Goal: Task Accomplishment & Management: Complete application form

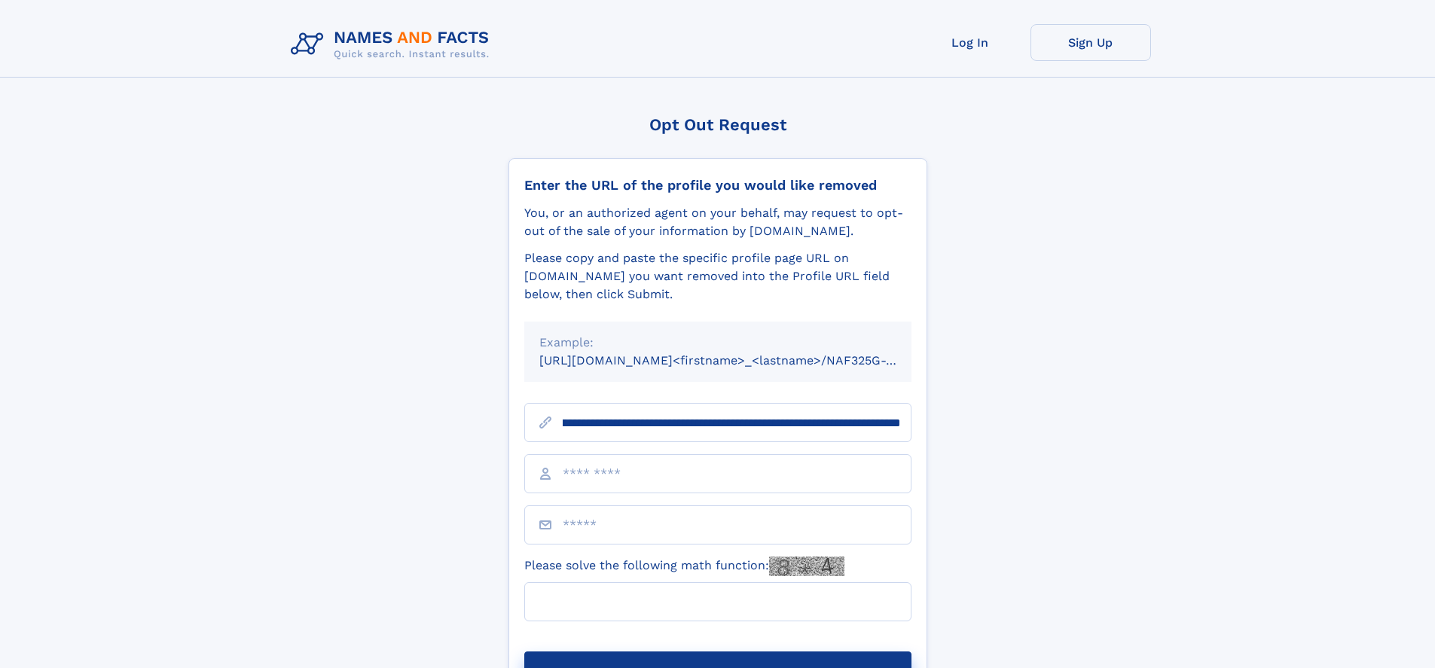
scroll to position [0, 179]
type input "**********"
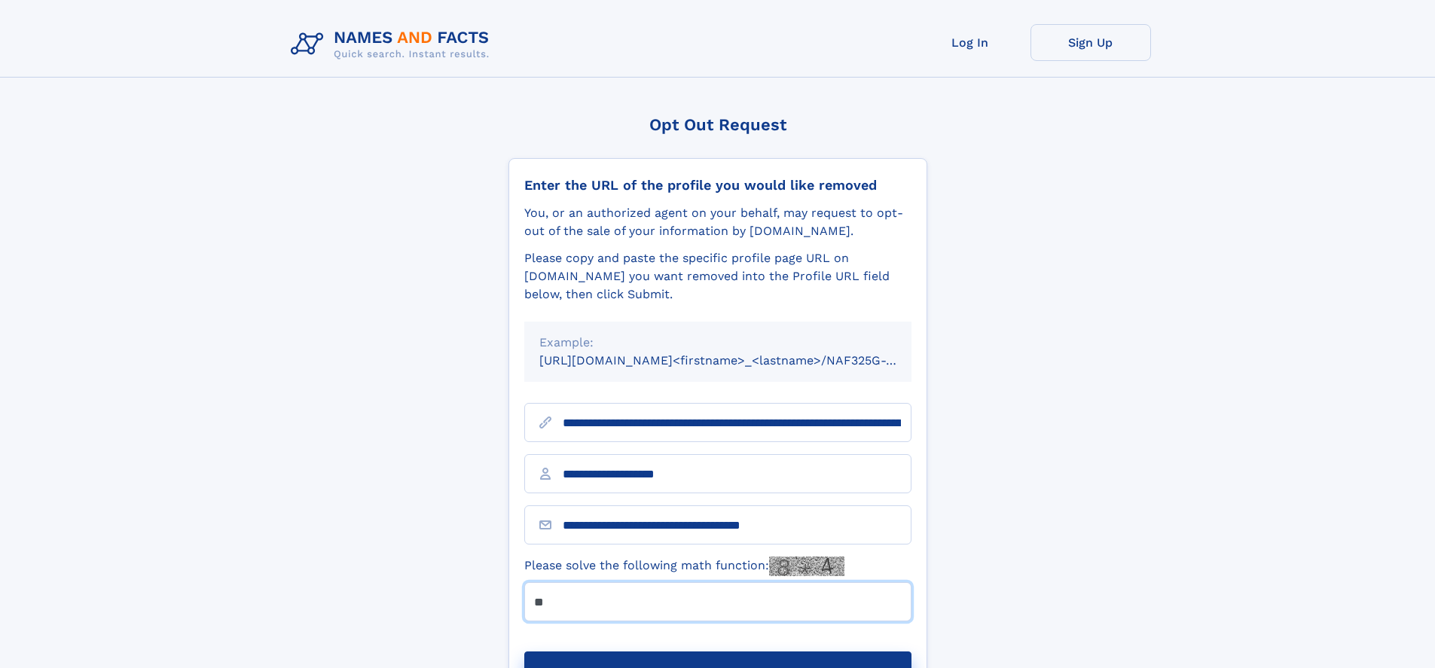
type input "**"
click at [717, 652] on button "Submit Opt Out Request" at bounding box center [717, 676] width 387 height 48
